Goal: Task Accomplishment & Management: Manage account settings

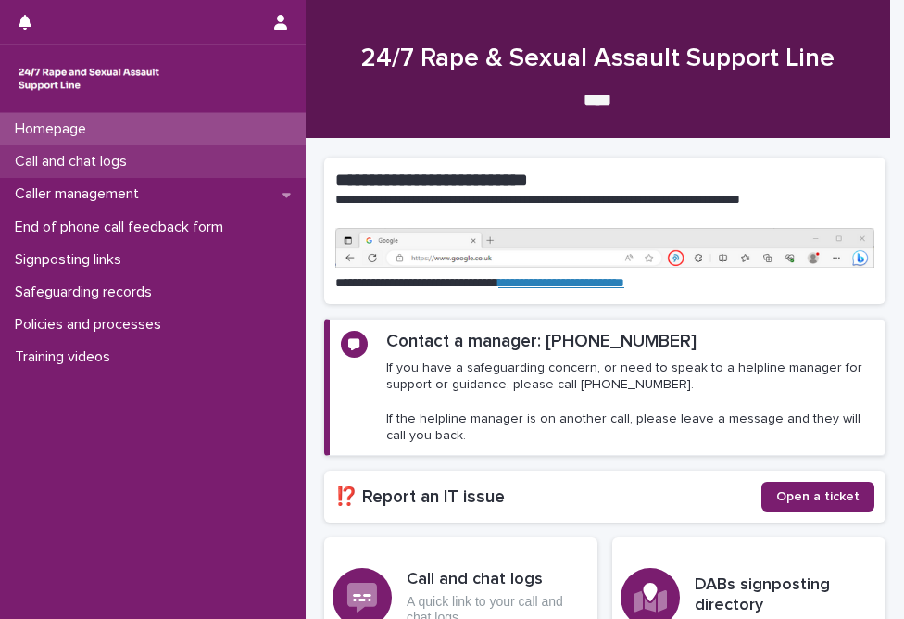
click at [67, 165] on p "Call and chat logs" at bounding box center [74, 162] width 134 height 18
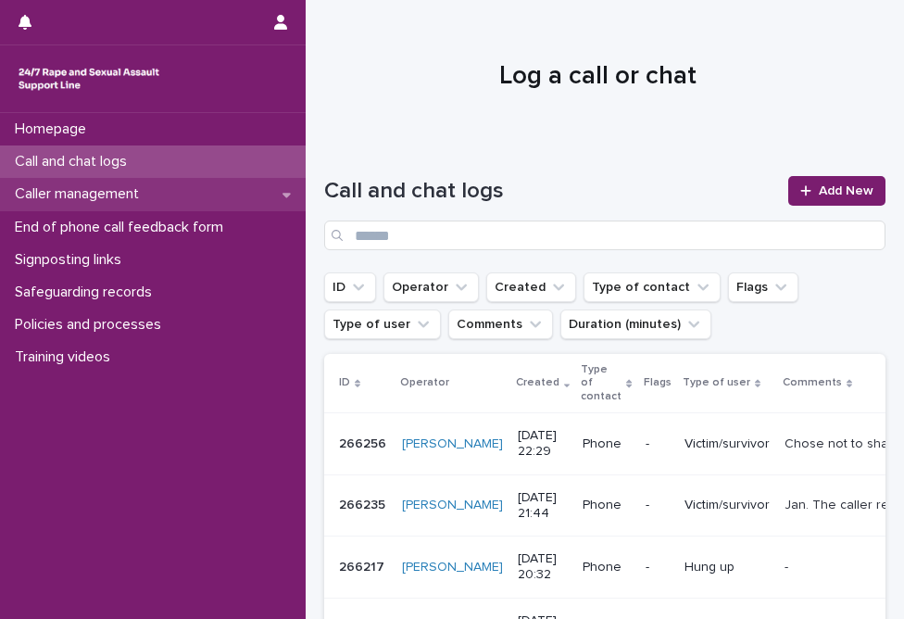
click at [230, 200] on div "Caller management" at bounding box center [153, 194] width 306 height 32
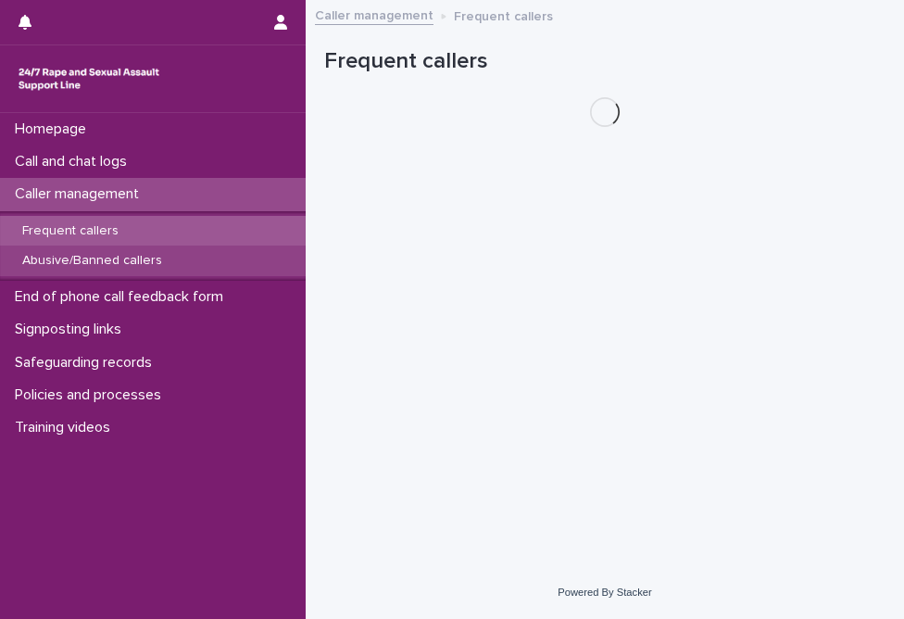
click at [159, 267] on p "Abusive/Banned callers" at bounding box center [92, 261] width 170 height 16
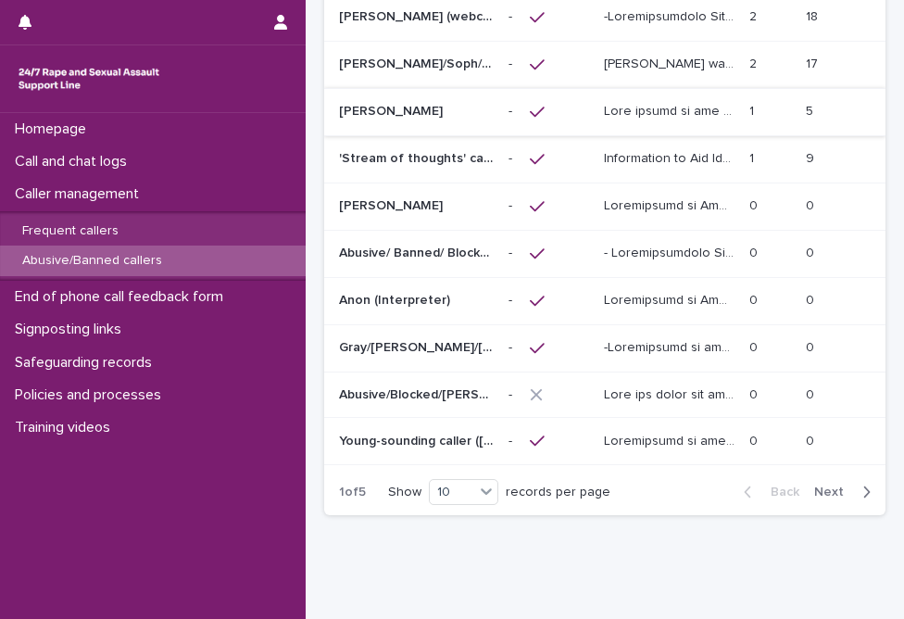
scroll to position [332, 0]
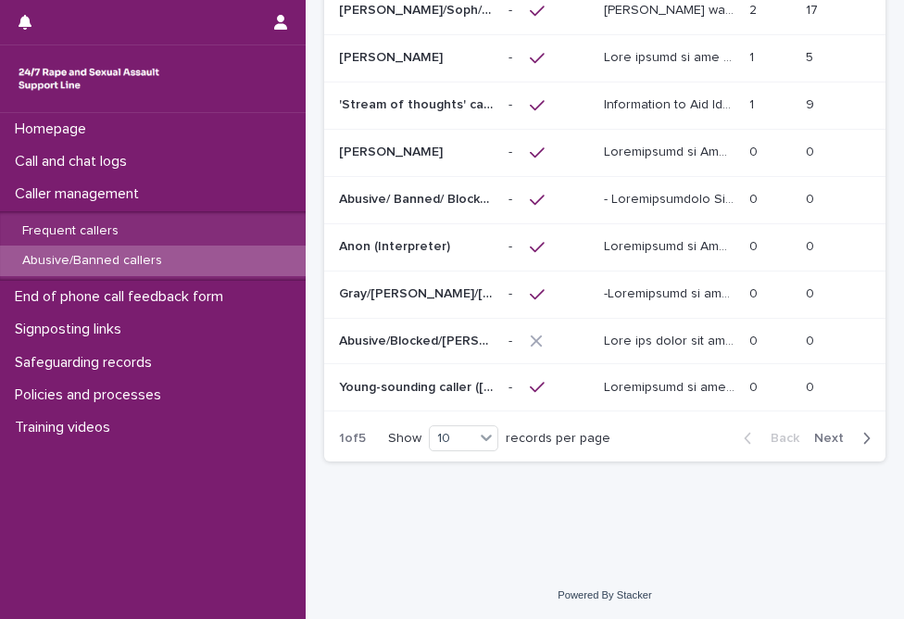
click at [830, 430] on button "Next" at bounding box center [846, 438] width 79 height 17
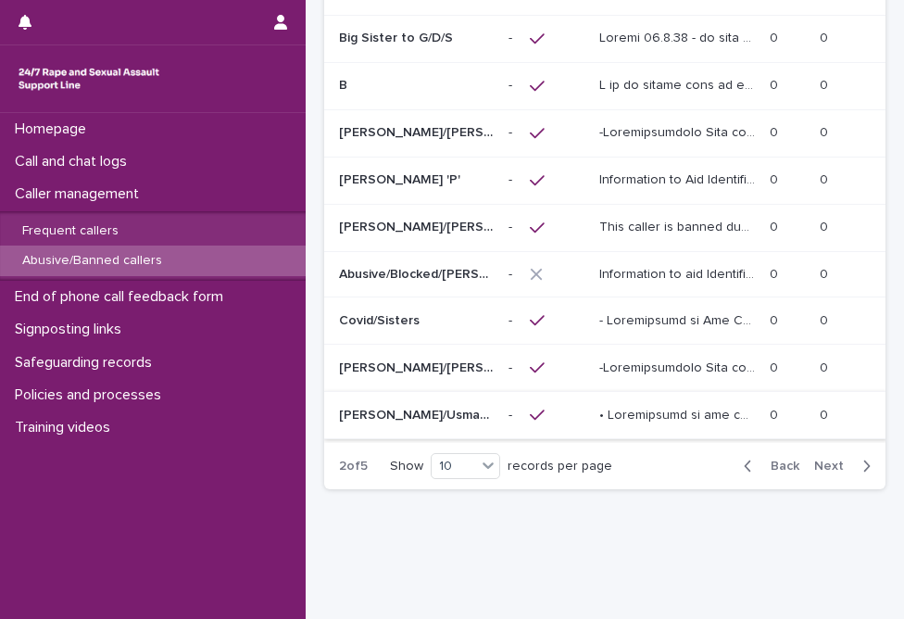
scroll to position [332, 0]
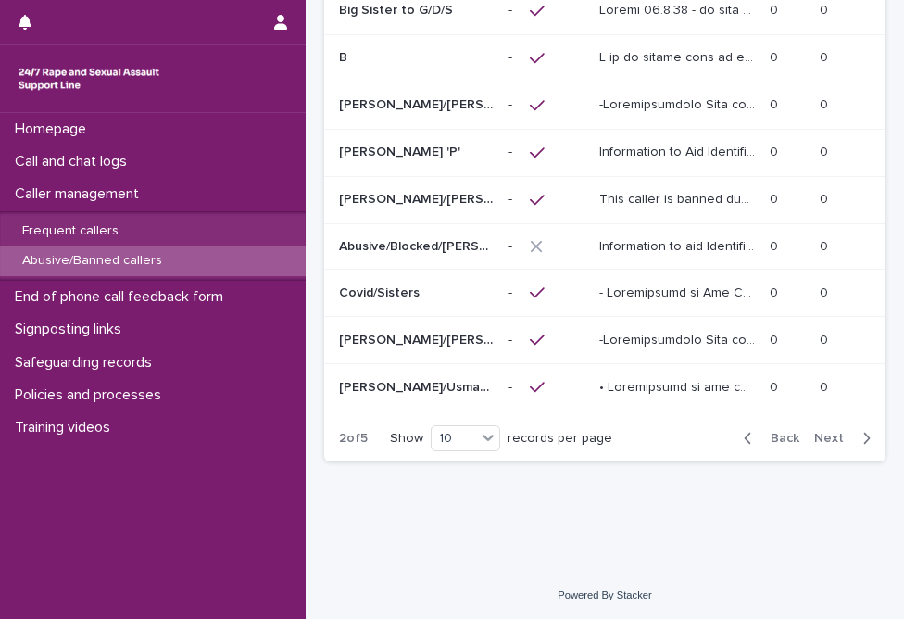
click at [814, 432] on span "Next" at bounding box center [834, 438] width 41 height 13
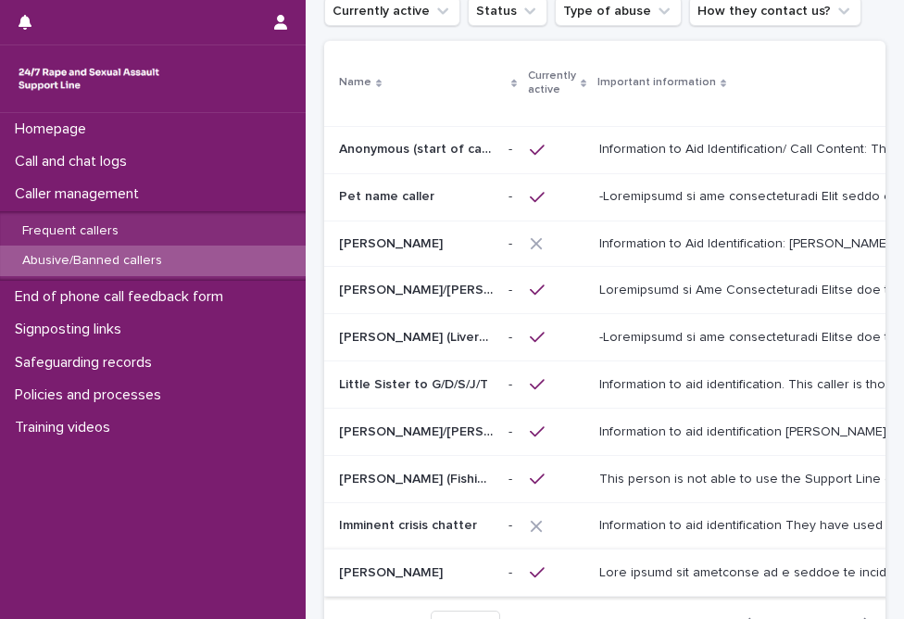
scroll to position [331, 0]
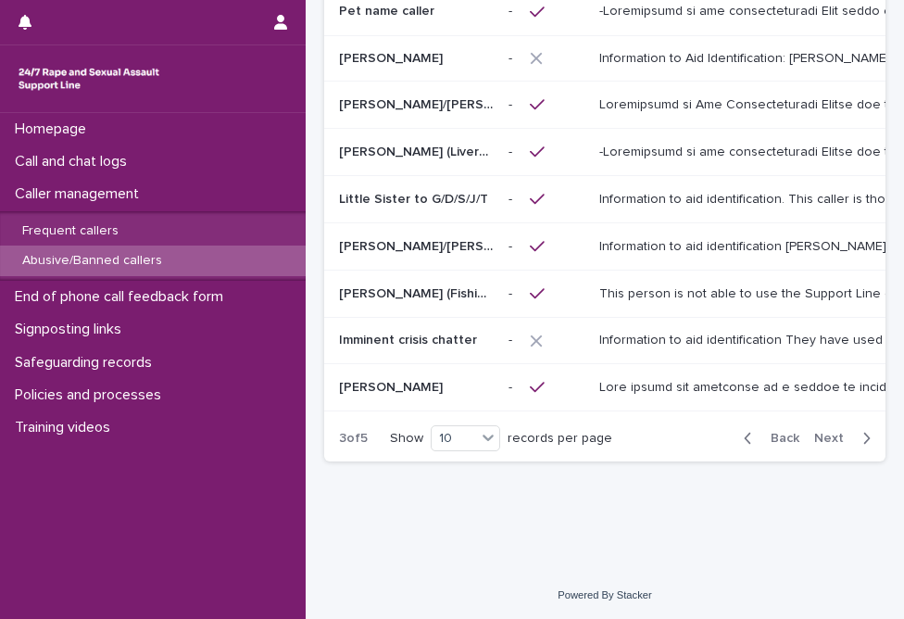
click at [816, 432] on span "Next" at bounding box center [834, 438] width 41 height 13
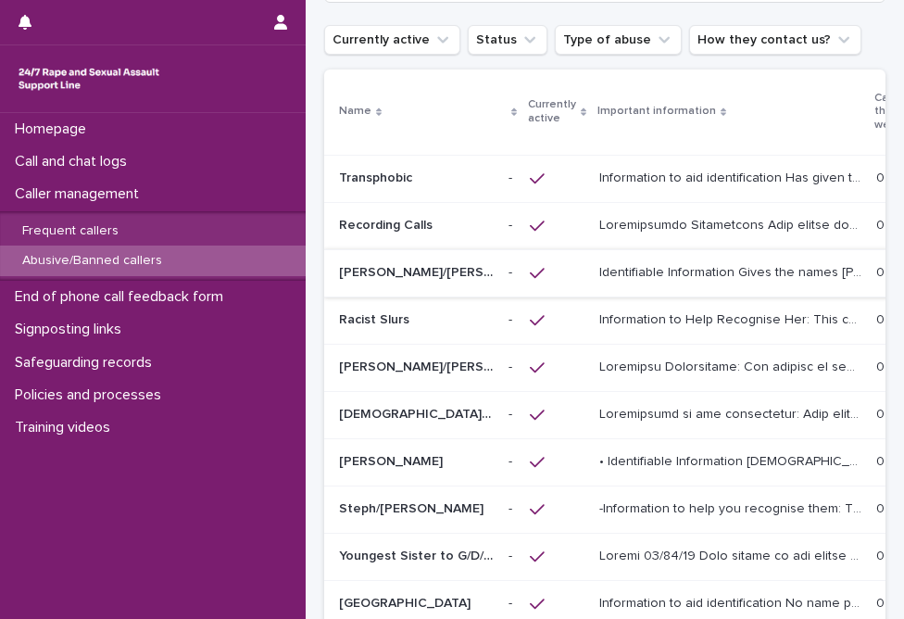
scroll to position [347, 0]
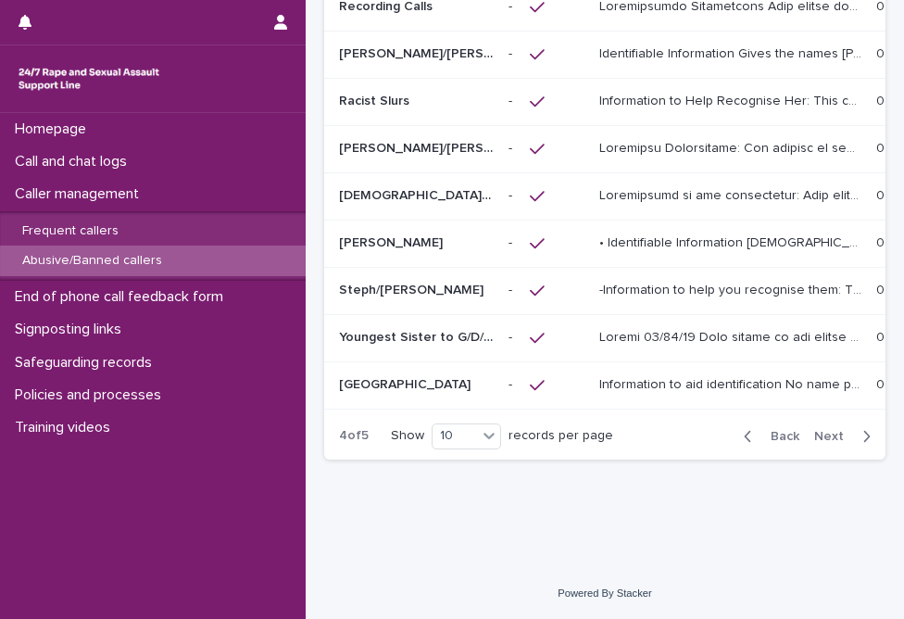
click at [825, 439] on span "Next" at bounding box center [834, 436] width 41 height 13
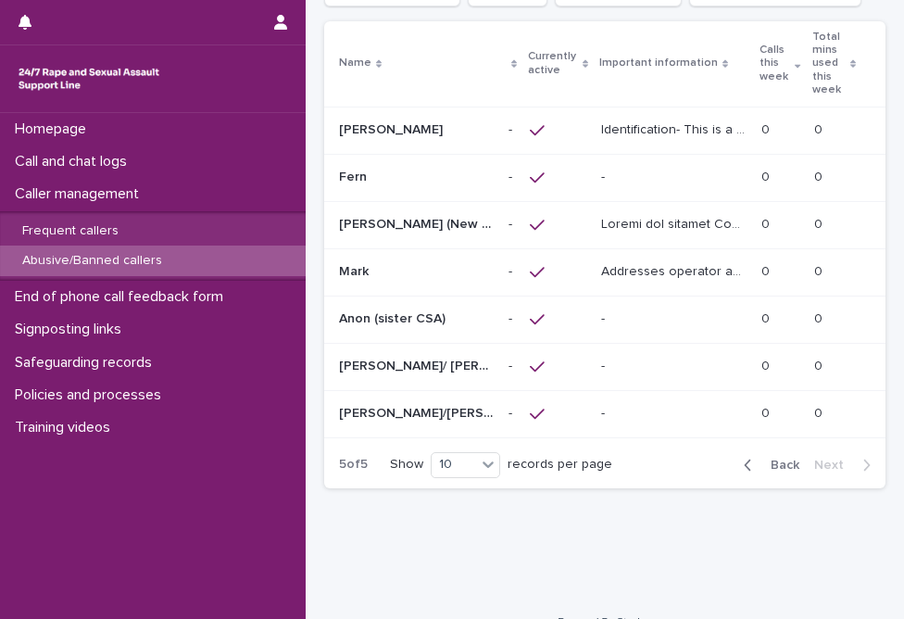
click at [448, 402] on p "[PERSON_NAME]/[PERSON_NAME]/[PERSON_NAME]" at bounding box center [418, 411] width 158 height 19
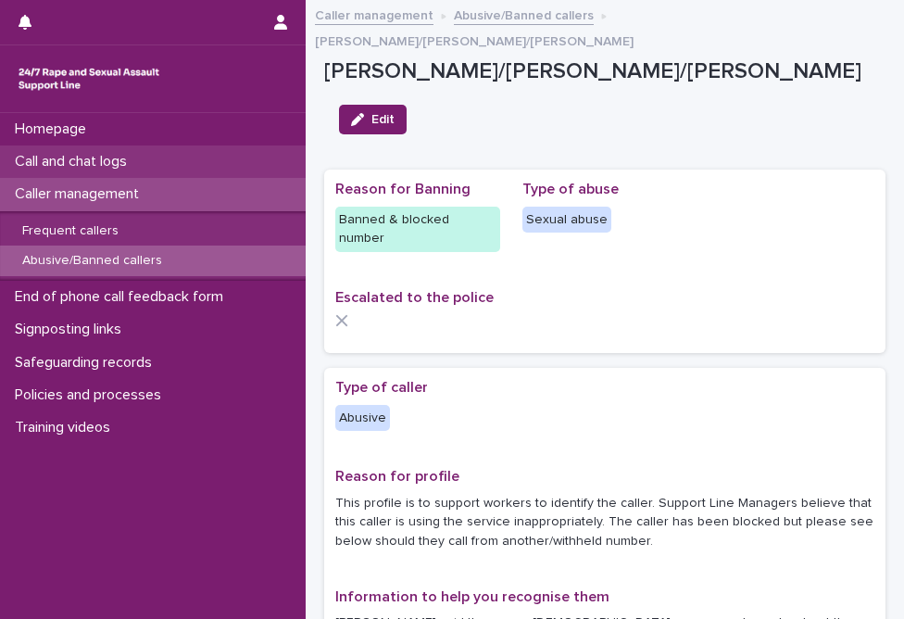
click at [206, 161] on div "Call and chat logs" at bounding box center [153, 161] width 306 height 32
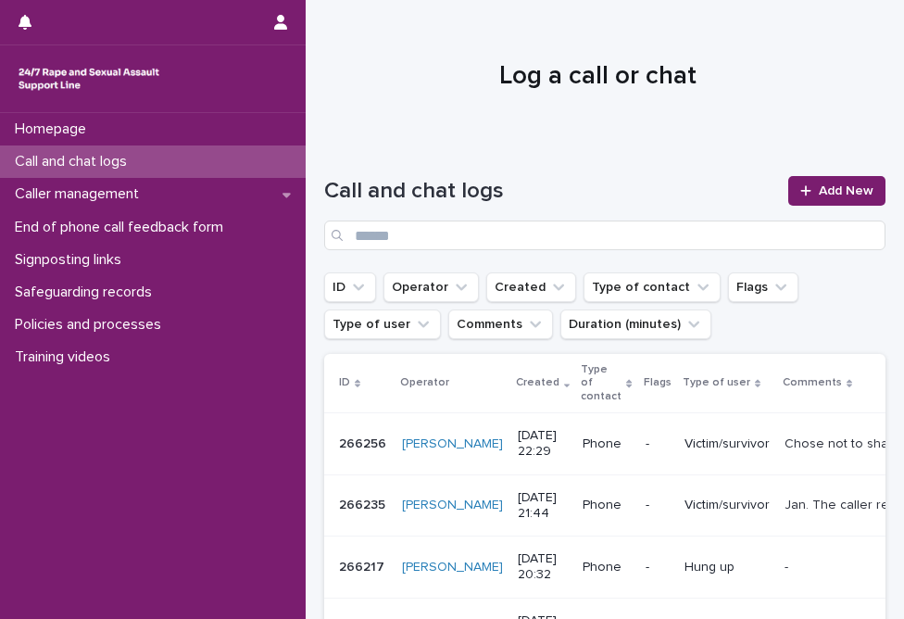
click at [730, 142] on div "Call and chat logs Add New" at bounding box center [604, 205] width 561 height 133
